Goal: Information Seeking & Learning: Find contact information

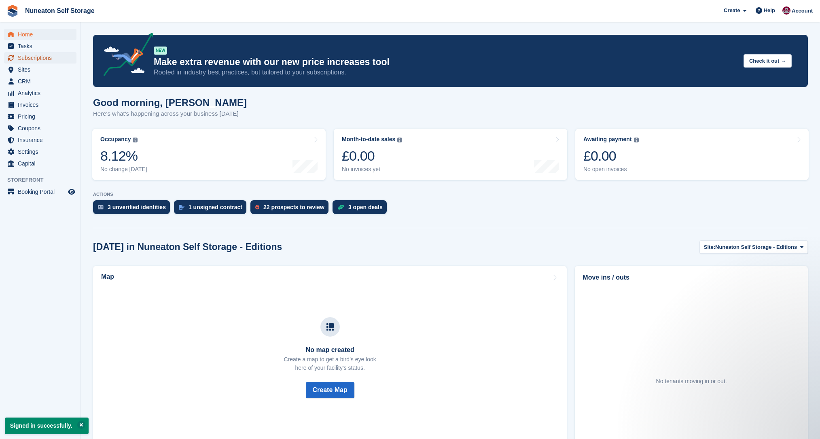
click at [27, 63] on span "Subscriptions" at bounding box center [42, 57] width 49 height 11
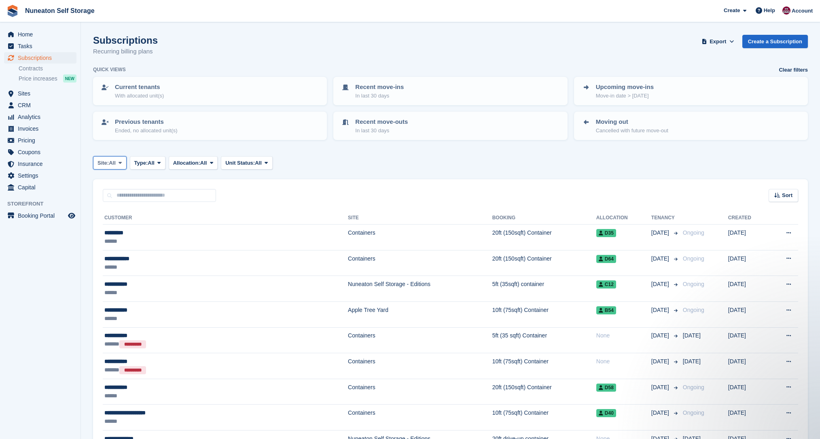
click at [121, 161] on icon at bounding box center [120, 162] width 3 height 5
click at [122, 206] on link "Containers" at bounding box center [146, 211] width 98 height 15
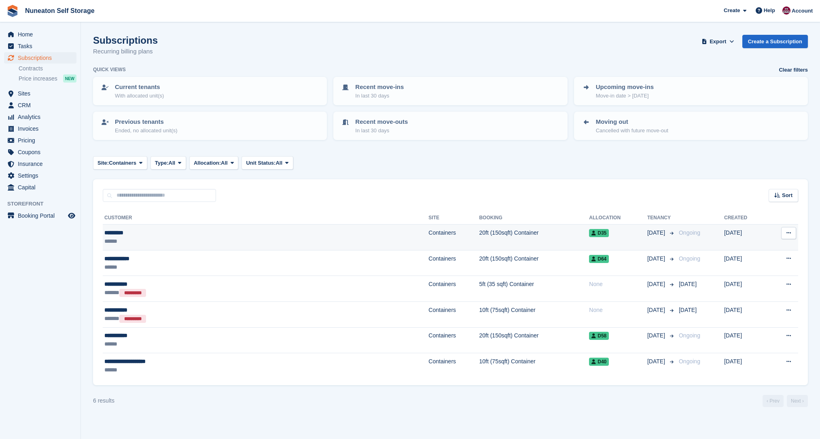
click at [118, 235] on div "*********" at bounding box center [191, 233] width 175 height 8
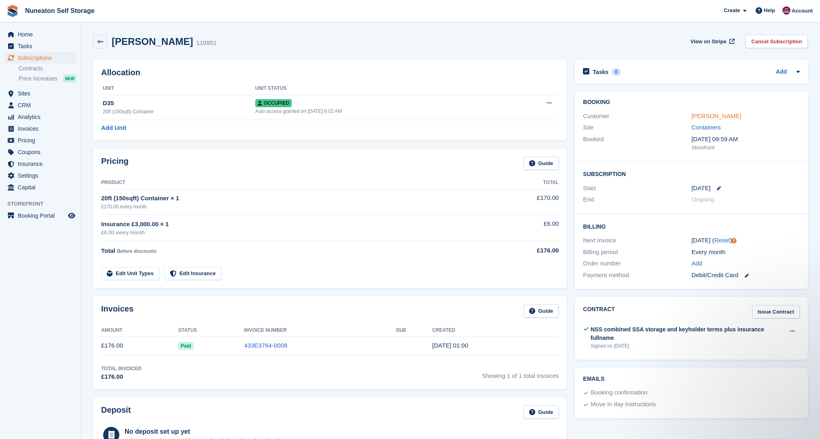
click at [717, 117] on link "Ben Whipp" at bounding box center [716, 115] width 50 height 7
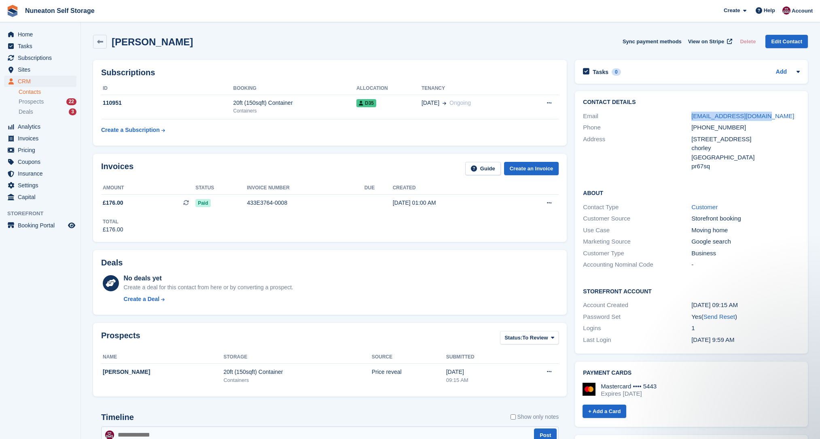
drag, startPoint x: 760, startPoint y: 117, endPoint x: 691, endPoint y: 118, distance: 69.6
click at [691, 118] on div "Email bwhipp.props@gmail.com" at bounding box center [691, 116] width 217 height 12
copy div "bwhipp.props@gmail.com"
click at [794, 157] on div "United Kingdom" at bounding box center [745, 157] width 108 height 9
click at [572, 196] on div "Contact Details Email bwhipp.props@gmail.com Phone +447572420370 Address 23 ash…" at bounding box center [691, 222] width 241 height 271
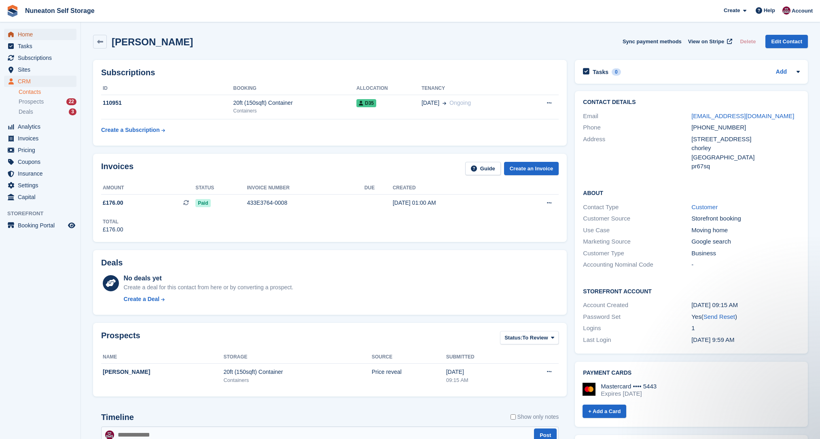
click at [30, 35] on span "Home" at bounding box center [42, 34] width 49 height 11
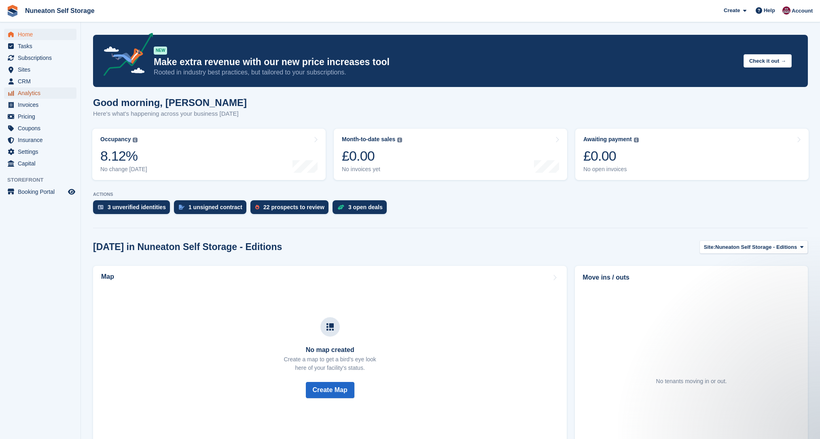
click at [32, 96] on span "Analytics" at bounding box center [42, 92] width 49 height 11
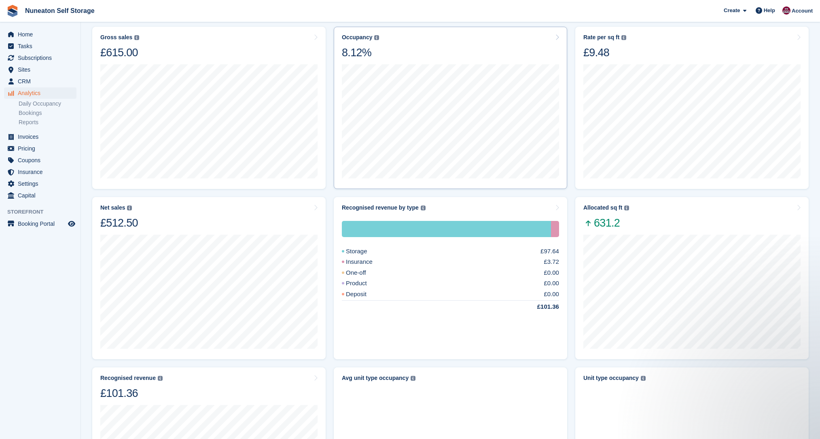
scroll to position [121, 0]
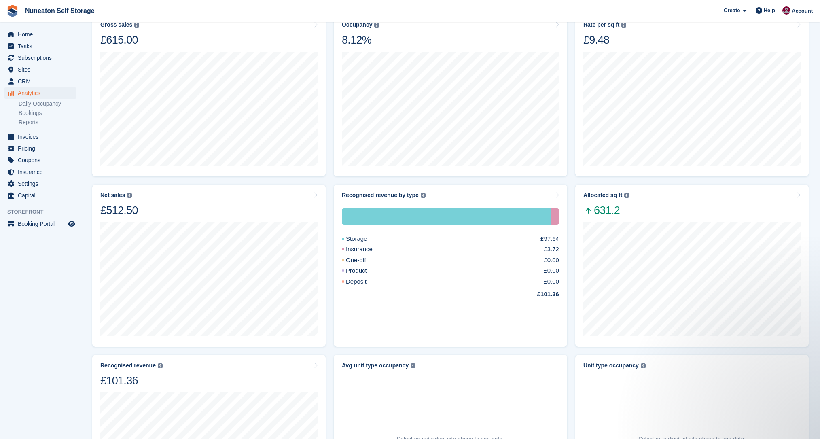
click at [330, 244] on turbo-frame "Recognised revenue by type The sum of all finalised invoices, after discount an…" at bounding box center [451, 265] width 242 height 170
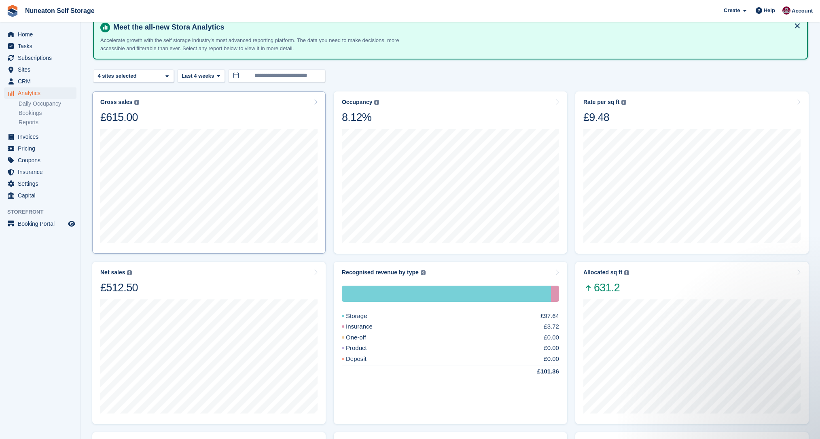
scroll to position [0, 0]
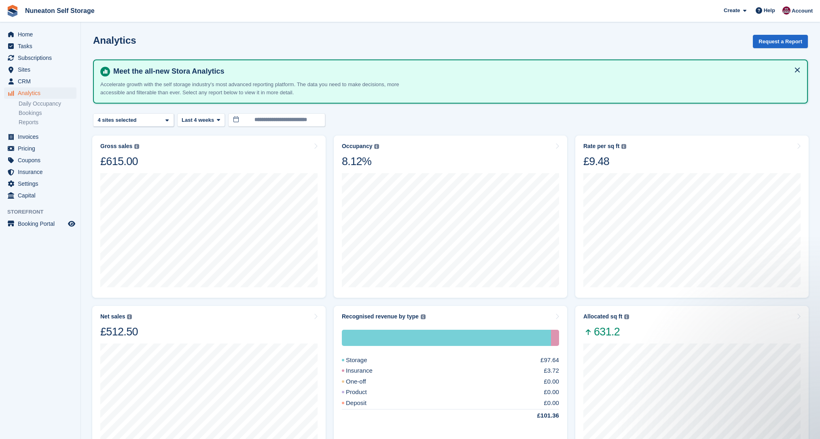
click at [331, 272] on turbo-frame "Occupancy Percentage of all allocated units in terms of area. Includes units wi…" at bounding box center [451, 216] width 242 height 170
click at [330, 268] on turbo-frame "Occupancy Percentage of all allocated units in terms of area. Includes units wi…" at bounding box center [451, 216] width 242 height 170
click at [153, 124] on div "Nuneaton Self Storage - Edi... 2 sites selected 3 sites selected 4 sites select…" at bounding box center [133, 119] width 81 height 13
click at [161, 108] on turbo-frame "**********" at bounding box center [450, 398] width 715 height 726
click at [28, 34] on span "Home" at bounding box center [42, 34] width 49 height 11
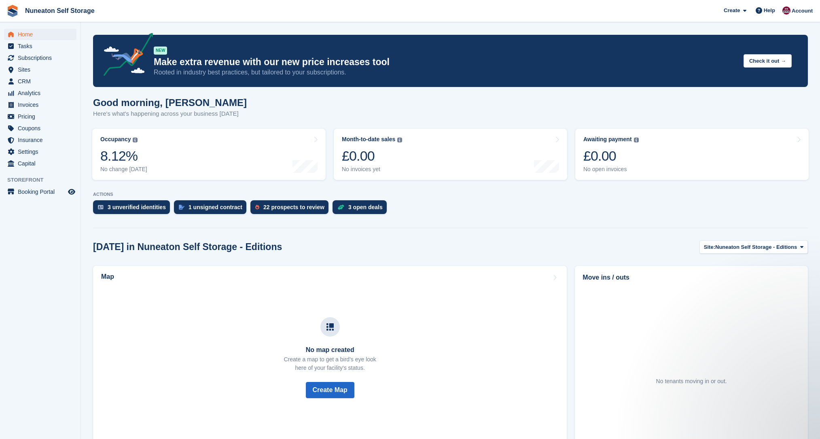
click at [565, 252] on div "[DATE] in Nuneaton Self Storage - Editions Site: Nuneaton Self Storage - Editio…" at bounding box center [450, 246] width 715 height 13
